Goal: Find specific page/section: Find specific page/section

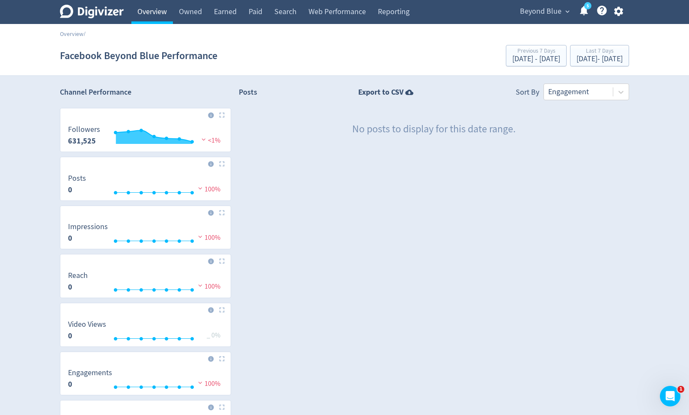
click at [154, 19] on link "Overview" at bounding box center [152, 12] width 42 height 24
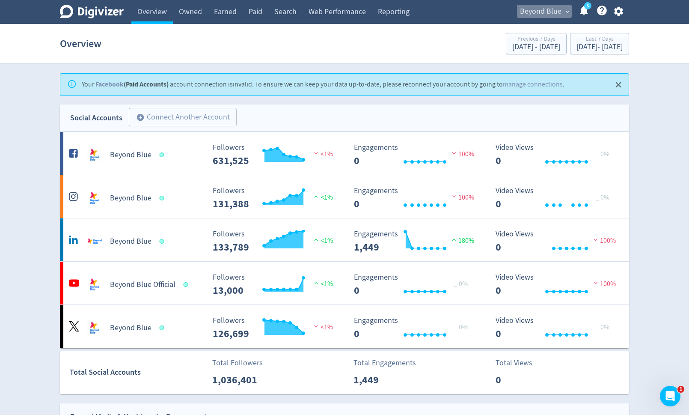
click at [545, 9] on span "Beyond Blue" at bounding box center [541, 12] width 42 height 14
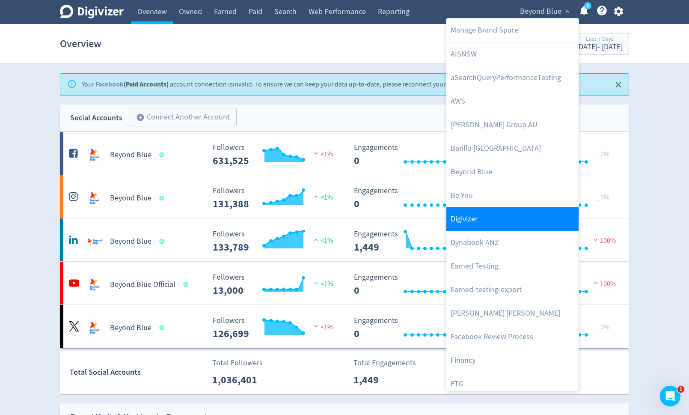
click at [504, 222] on link "Digivizer" at bounding box center [513, 219] width 132 height 24
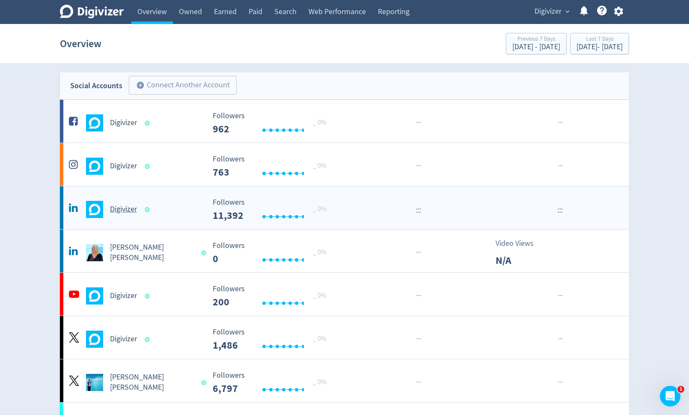
click at [134, 209] on h5 "Digivizer" at bounding box center [123, 209] width 27 height 10
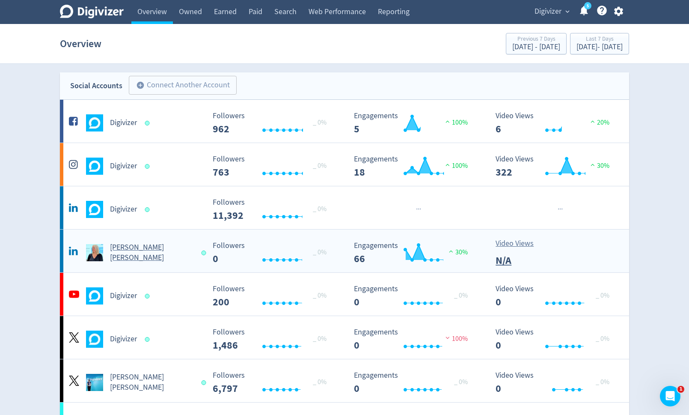
click at [142, 244] on div "[PERSON_NAME] [PERSON_NAME]" at bounding box center [136, 252] width 138 height 21
